Goal: Task Accomplishment & Management: Manage account settings

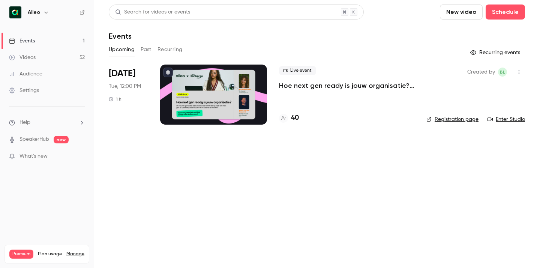
click at [513, 117] on link "Enter Studio" at bounding box center [505, 118] width 37 height 7
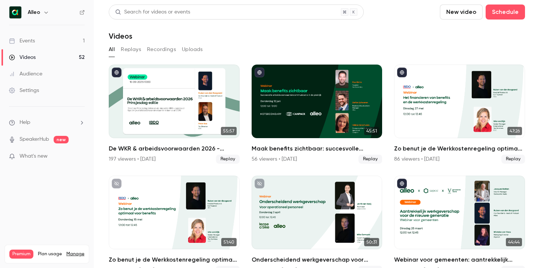
click at [70, 34] on link "Events 1" at bounding box center [47, 41] width 94 height 16
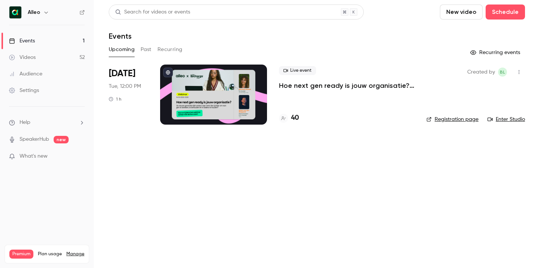
click at [510, 119] on link "Enter Studio" at bounding box center [505, 118] width 37 height 7
click at [331, 86] on p "Hoe next gen ready is jouw organisatie? Alleo x The Recharge Club" at bounding box center [346, 85] width 135 height 9
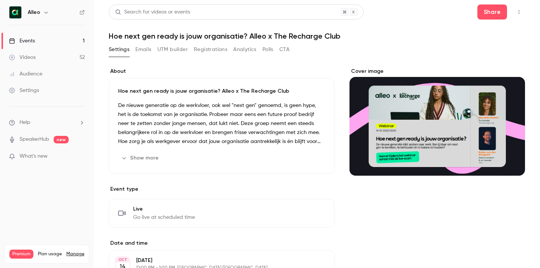
click at [201, 46] on button "Registrations" at bounding box center [210, 49] width 33 height 12
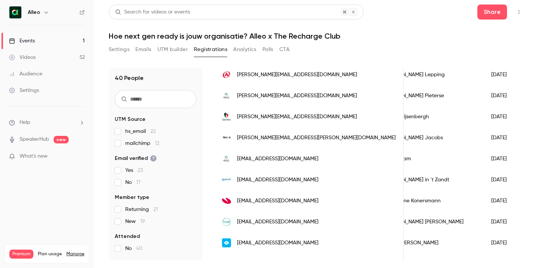
scroll to position [579, 0]
click at [123, 53] on button "Settings" at bounding box center [119, 49] width 21 height 12
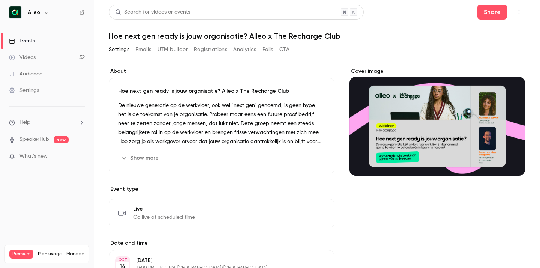
click at [146, 48] on button "Emails" at bounding box center [143, 49] width 16 height 12
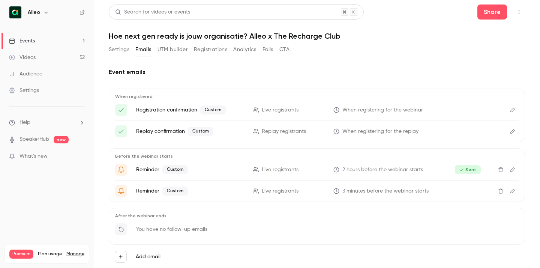
click at [209, 51] on button "Registrations" at bounding box center [210, 49] width 33 height 12
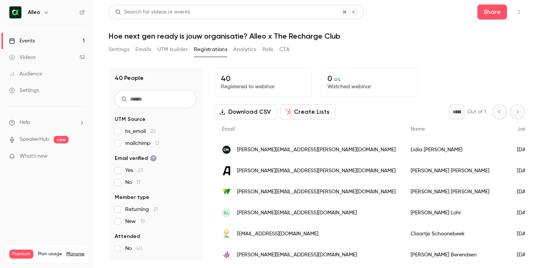
click at [299, 117] on button "Create Lists" at bounding box center [308, 111] width 56 height 15
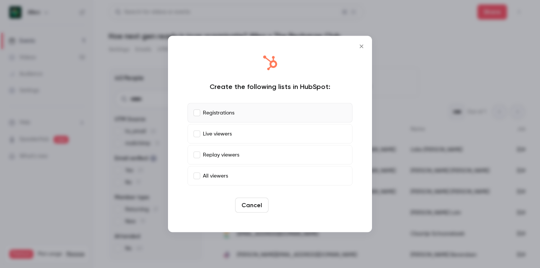
click at [285, 202] on button "Create" at bounding box center [288, 204] width 34 height 15
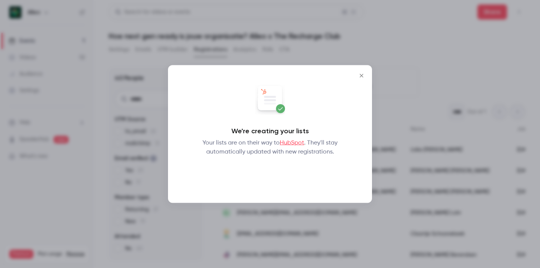
click at [273, 173] on button "Okay" at bounding box center [269, 175] width 27 height 15
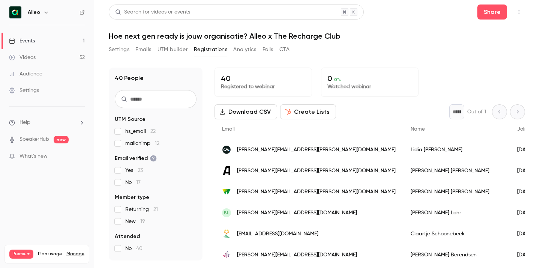
click at [117, 51] on button "Settings" at bounding box center [119, 49] width 21 height 12
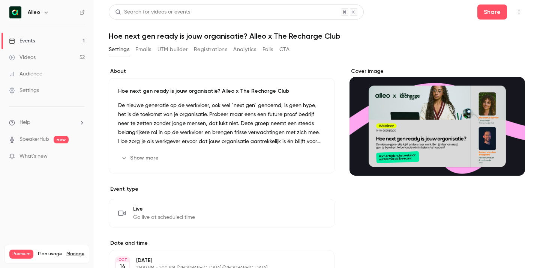
click at [208, 50] on button "Registrations" at bounding box center [210, 49] width 33 height 12
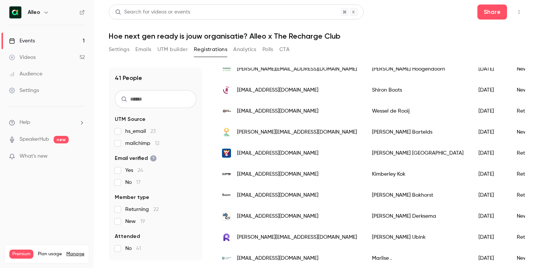
scroll to position [293, 0]
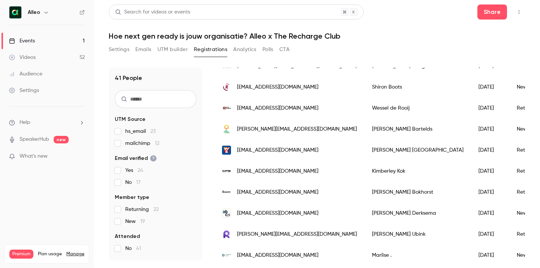
click at [125, 48] on button "Settings" at bounding box center [119, 49] width 21 height 12
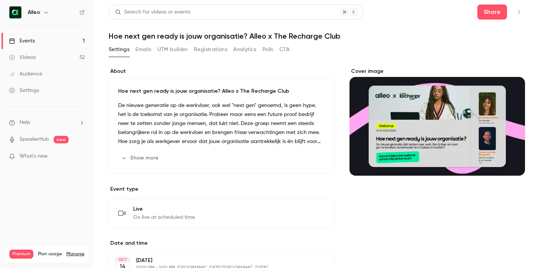
click at [521, 11] on icon "button" at bounding box center [519, 11] width 6 height 5
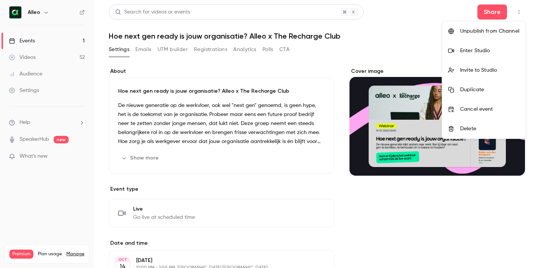
click at [464, 54] on li "Enter Studio" at bounding box center [483, 50] width 83 height 19
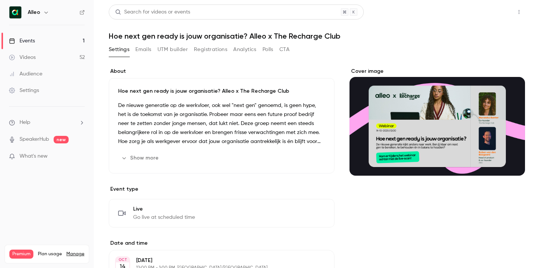
click at [500, 8] on button "Share" at bounding box center [492, 11] width 30 height 15
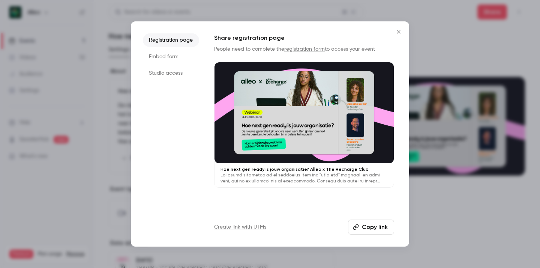
click at [379, 228] on button "Copy link" at bounding box center [371, 226] width 46 height 15
click at [398, 30] on icon "Close" at bounding box center [398, 32] width 9 height 6
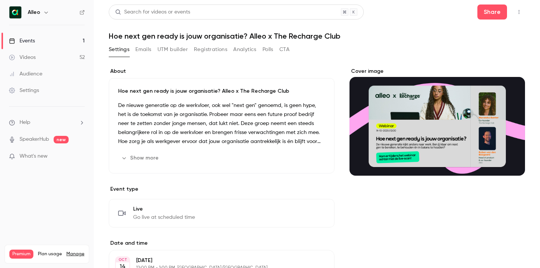
click at [146, 48] on button "Emails" at bounding box center [143, 49] width 16 height 12
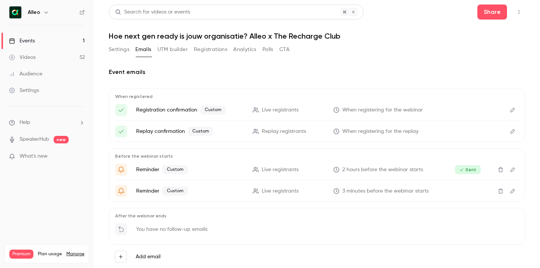
click at [202, 51] on button "Registrations" at bounding box center [210, 49] width 33 height 12
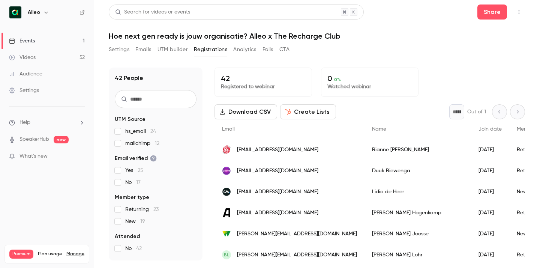
click at [122, 47] on button "Settings" at bounding box center [119, 49] width 21 height 12
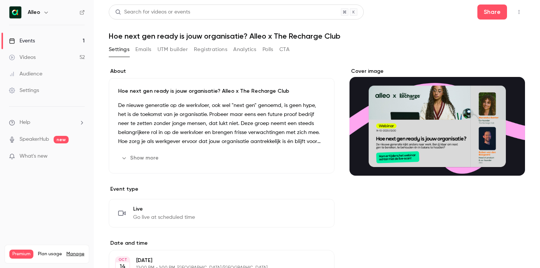
click at [46, 91] on link "Settings" at bounding box center [47, 90] width 94 height 16
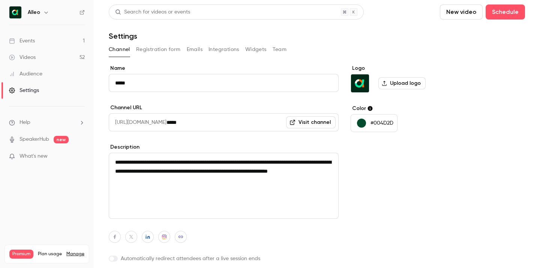
click at [168, 49] on button "Registration form" at bounding box center [158, 49] width 45 height 12
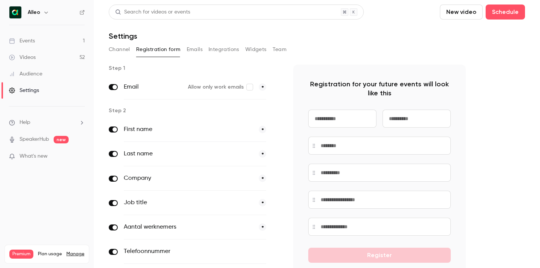
click at [54, 40] on link "Events 1" at bounding box center [47, 41] width 94 height 16
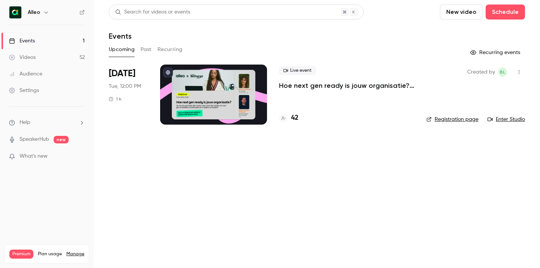
click at [518, 72] on icon "button" at bounding box center [519, 71] width 6 height 5
click at [482, 91] on div "Share" at bounding box center [489, 90] width 57 height 7
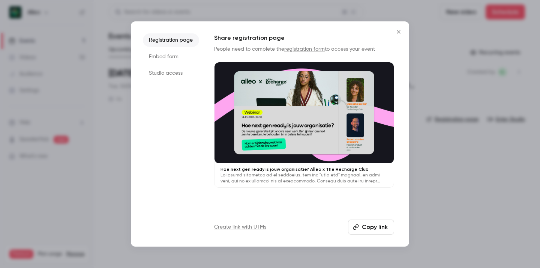
click at [382, 225] on button "Copy link" at bounding box center [371, 226] width 46 height 15
click at [399, 31] on icon "Close" at bounding box center [398, 32] width 9 height 6
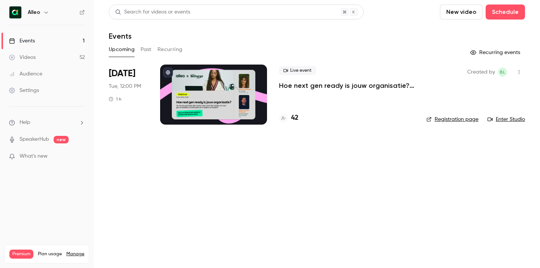
click at [41, 88] on link "Settings" at bounding box center [47, 90] width 94 height 16
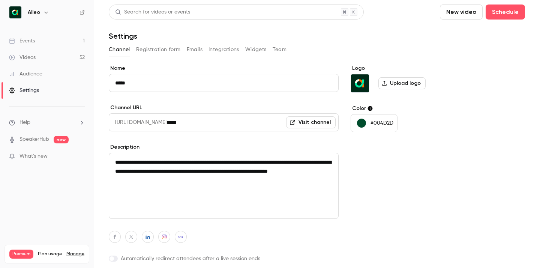
click at [154, 50] on button "Registration form" at bounding box center [158, 49] width 45 height 12
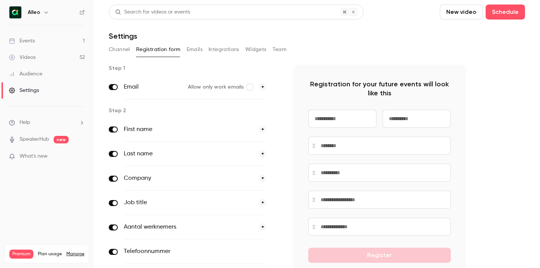
click at [253, 87] on div "Email Allow only work emails *" at bounding box center [195, 87] width 142 height 24
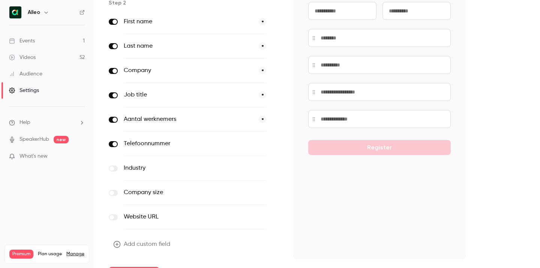
scroll to position [126, 0]
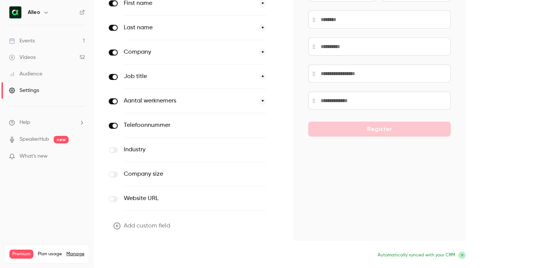
click at [133, 252] on button "Update form" at bounding box center [134, 255] width 51 height 15
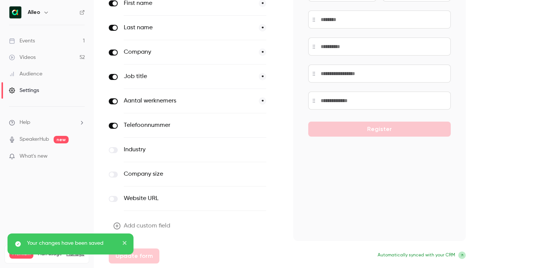
click at [72, 38] on link "Events 1" at bounding box center [47, 41] width 94 height 16
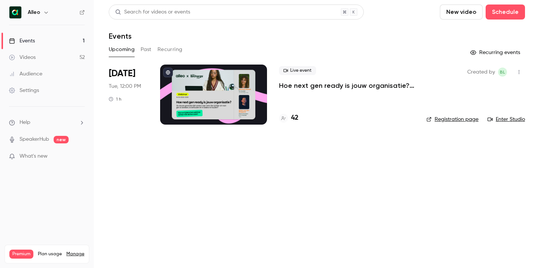
click at [524, 70] on button "button" at bounding box center [519, 72] width 12 height 12
click at [438, 54] on div at bounding box center [270, 134] width 540 height 268
click at [506, 118] on link "Enter Studio" at bounding box center [505, 118] width 37 height 7
click at [517, 73] on icon "button" at bounding box center [519, 71] width 6 height 5
click at [486, 87] on li "Share" at bounding box center [483, 90] width 81 height 19
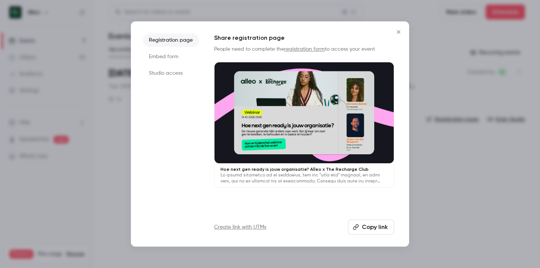
click at [166, 72] on li "Studio access" at bounding box center [171, 72] width 56 height 13
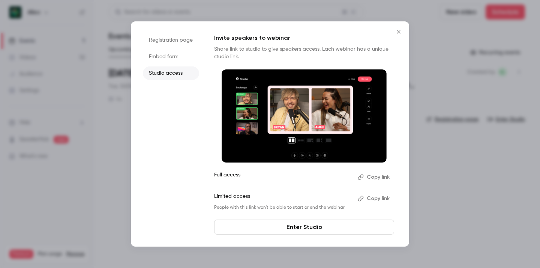
click at [375, 176] on button "Copy link" at bounding box center [373, 177] width 39 height 12
click at [397, 31] on icon "Close" at bounding box center [398, 32] width 9 height 6
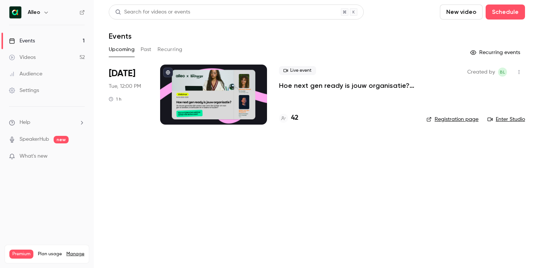
click at [458, 120] on link "Registration page" at bounding box center [452, 118] width 52 height 7
